Goal: Transaction & Acquisition: Obtain resource

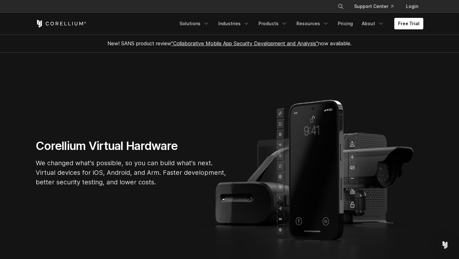
scroll to position [183, 0]
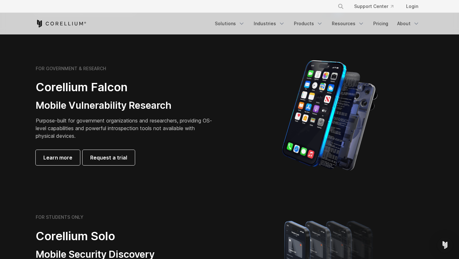
scroll to position [279, 0]
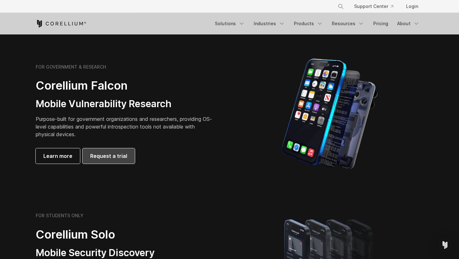
click at [116, 156] on span "Request a trial" at bounding box center [108, 156] width 37 height 8
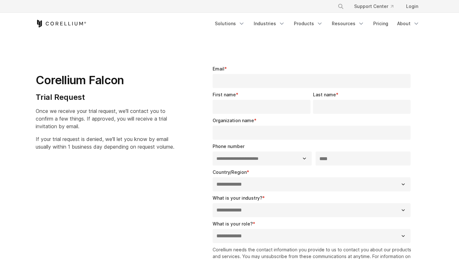
select select "**"
click at [304, 22] on link "Products" at bounding box center [308, 23] width 37 height 11
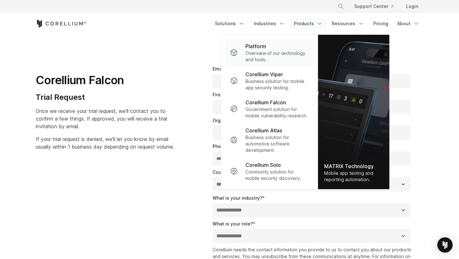
click at [291, 42] on link "Platform Overview of our technology and tools." at bounding box center [269, 53] width 89 height 28
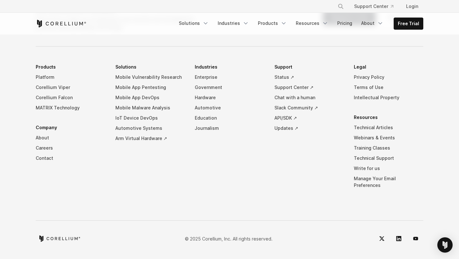
scroll to position [3060, 0]
click at [350, 24] on link "Pricing" at bounding box center [344, 23] width 23 height 11
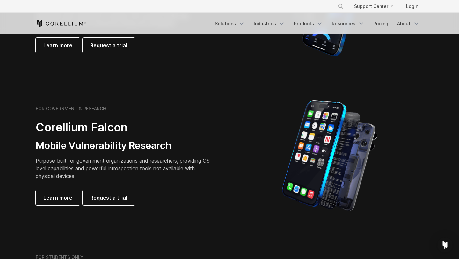
scroll to position [238, 0]
